Goal: Go to known website: Access a specific website the user already knows

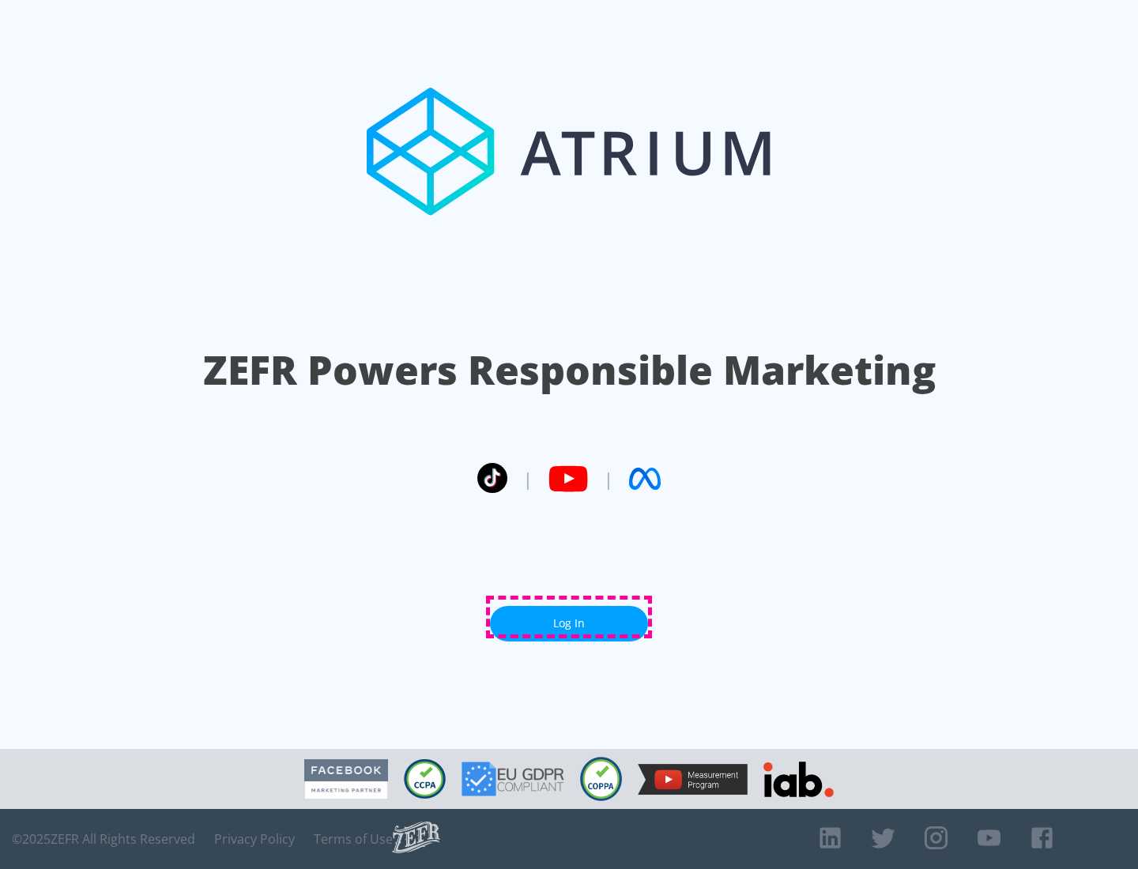
click at [569, 617] on link "Log In" at bounding box center [569, 624] width 158 height 36
